Goal: Transaction & Acquisition: Purchase product/service

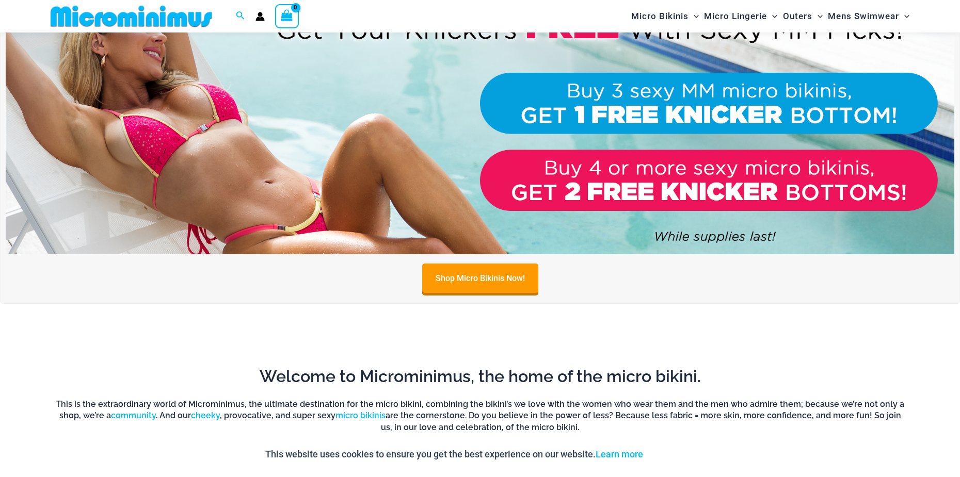
scroll to position [817, 0]
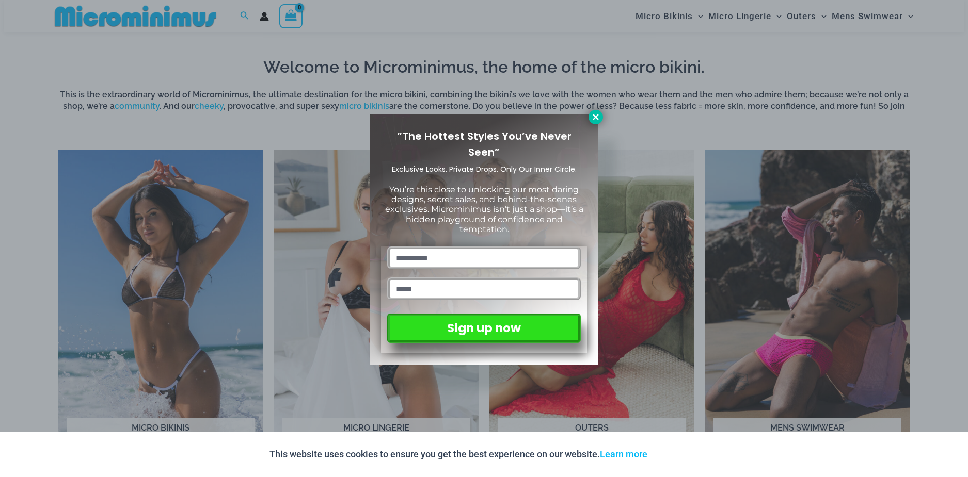
click at [594, 115] on icon at bounding box center [595, 117] width 9 height 9
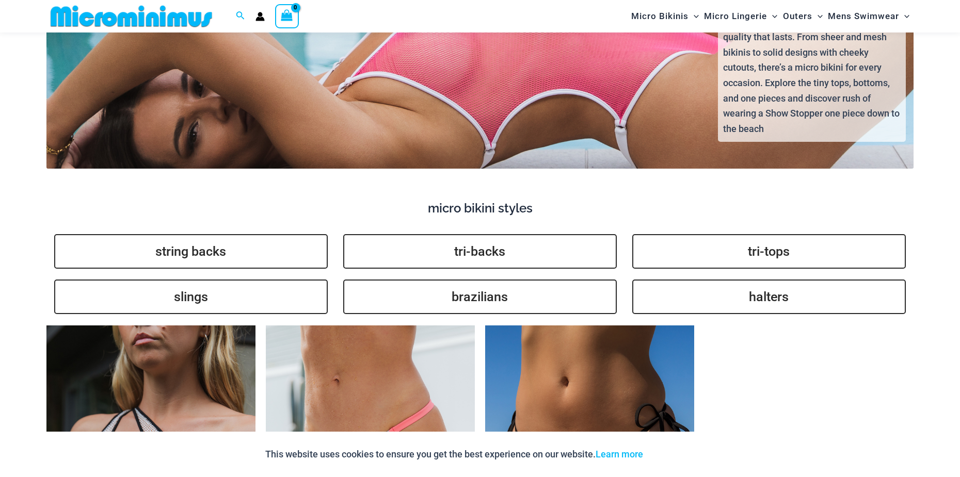
scroll to position [2107, 0]
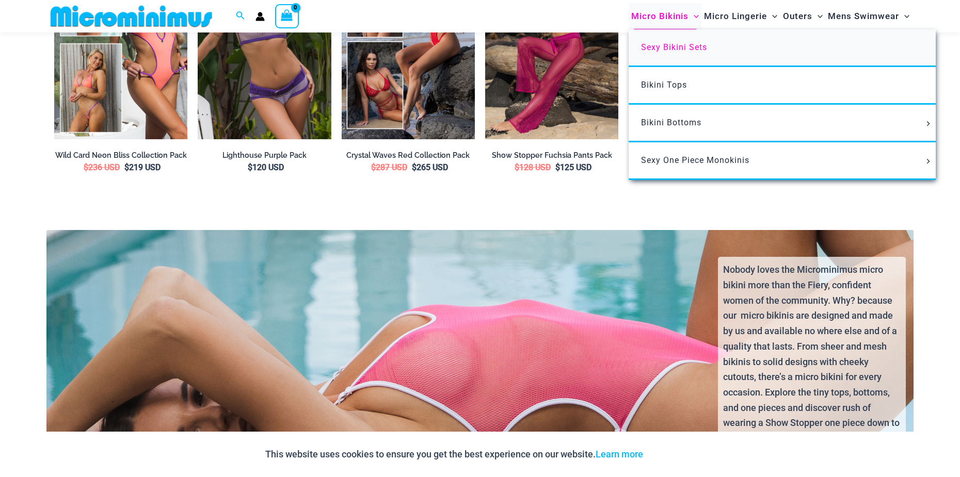
click at [686, 45] on span "Sexy Bikini Sets" at bounding box center [674, 47] width 66 height 10
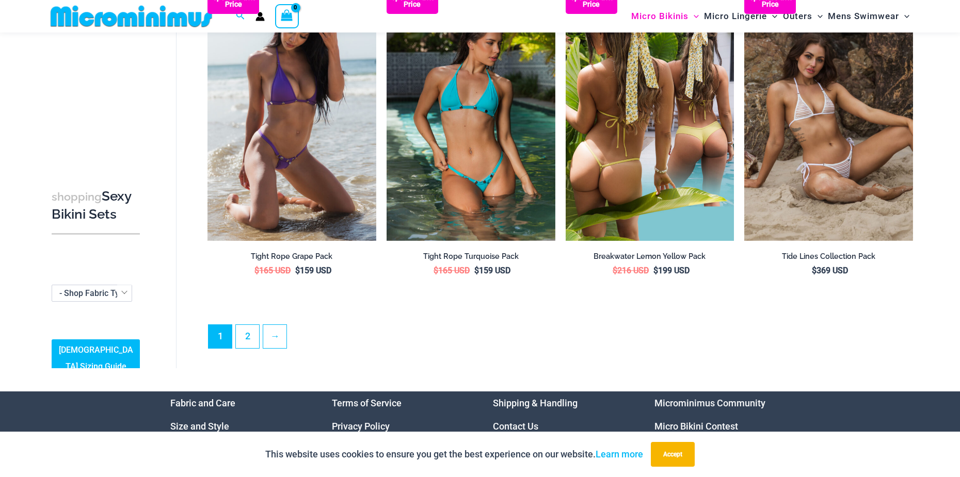
scroll to position [2469, 0]
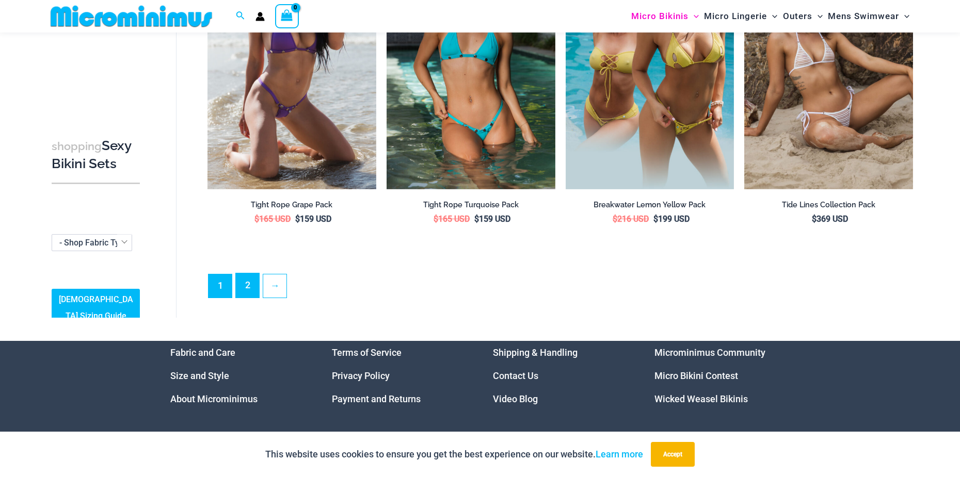
click at [244, 274] on link "2" at bounding box center [247, 286] width 23 height 24
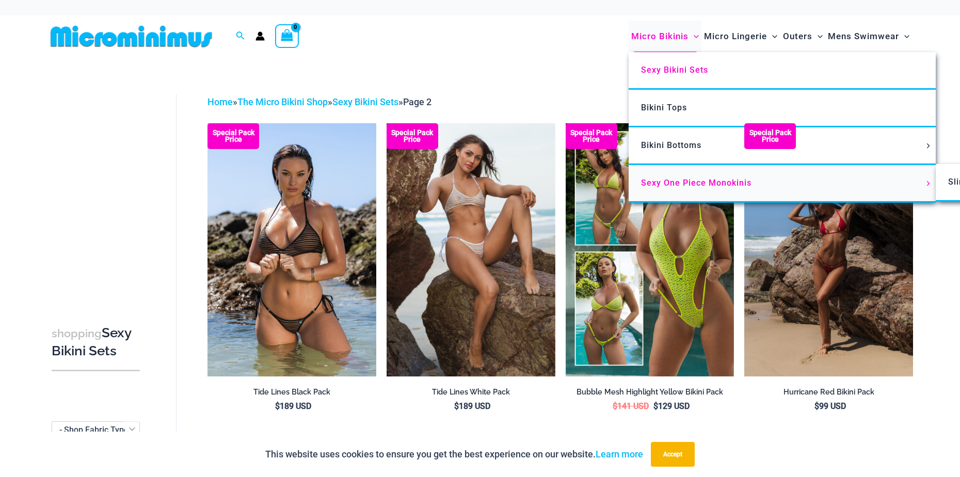
click at [677, 174] on link "Sexy One Piece Monokinis" at bounding box center [782, 184] width 307 height 38
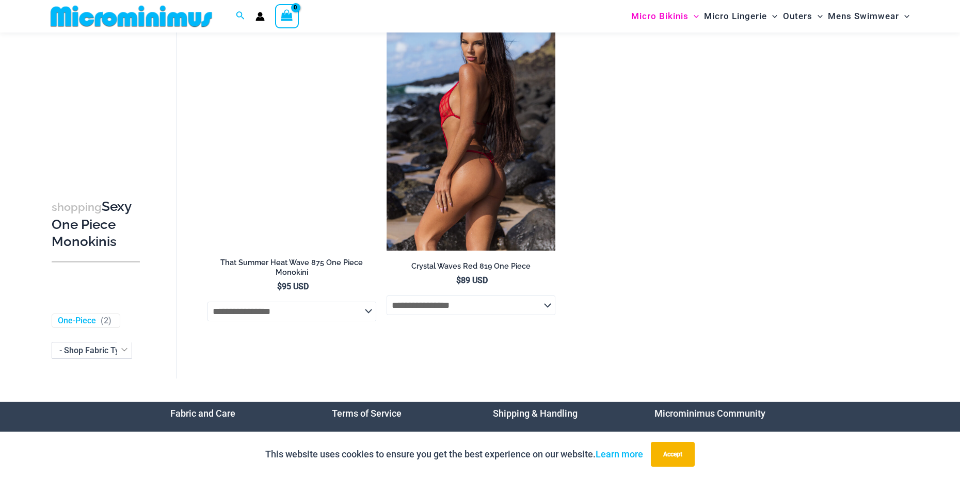
scroll to position [2056, 0]
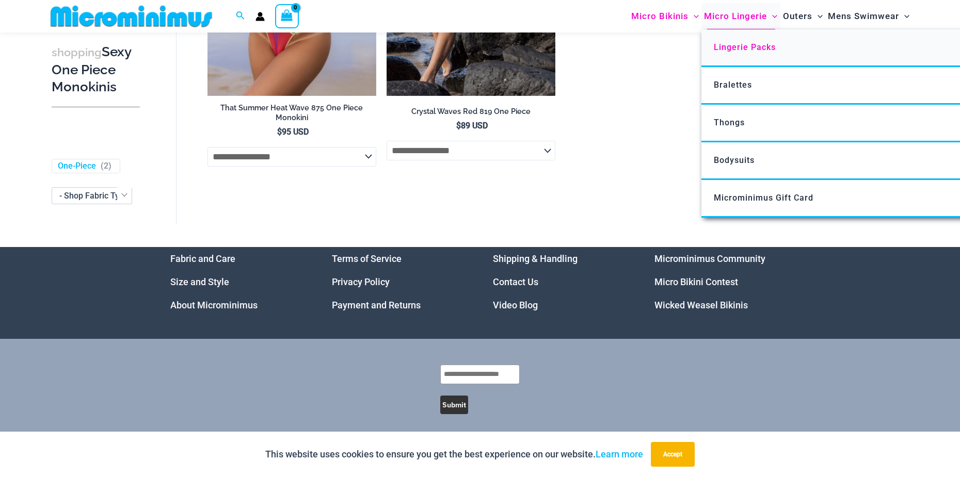
click at [741, 44] on span "Lingerie Packs" at bounding box center [745, 47] width 62 height 10
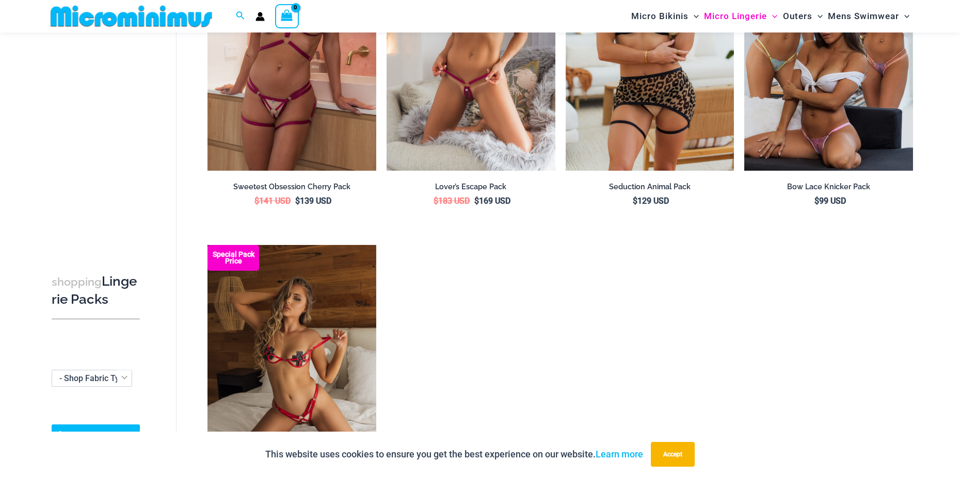
scroll to position [1281, 0]
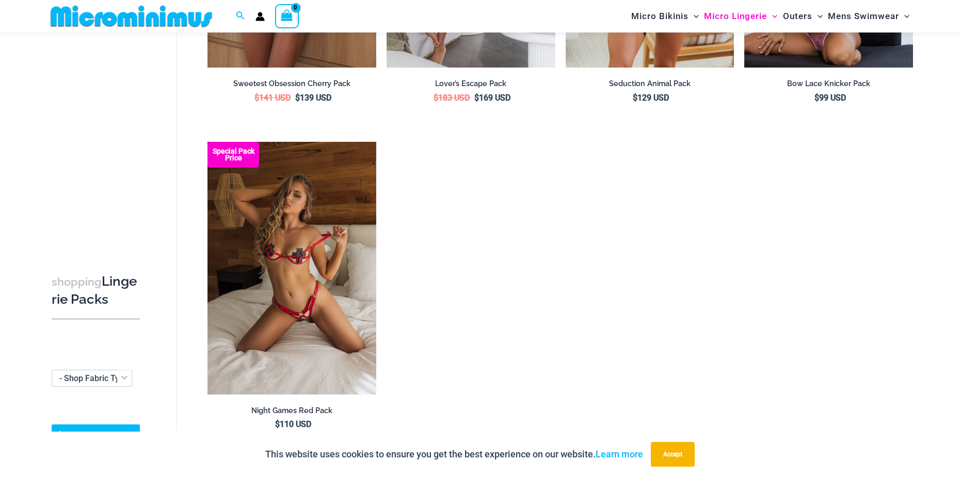
click at [119, 12] on img at bounding box center [131, 16] width 170 height 23
